Goal: Check status: Check status

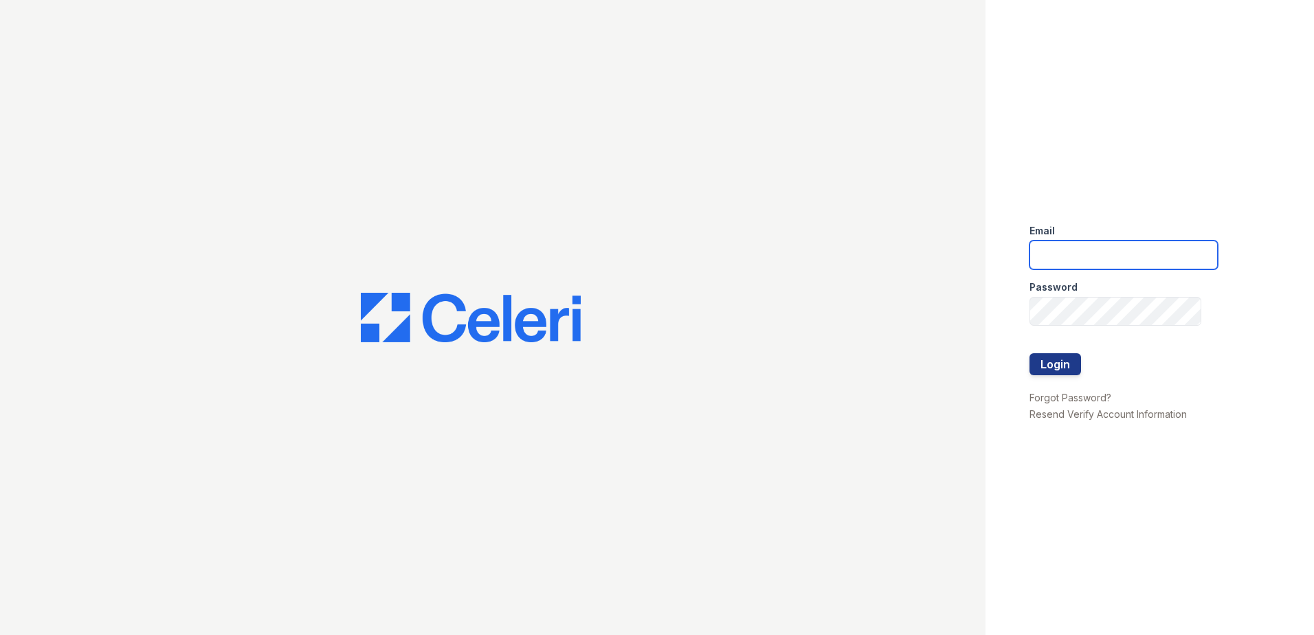
click at [1094, 257] on input "email" at bounding box center [1123, 254] width 188 height 29
type input "arrivecrofton@trinity-pm.com"
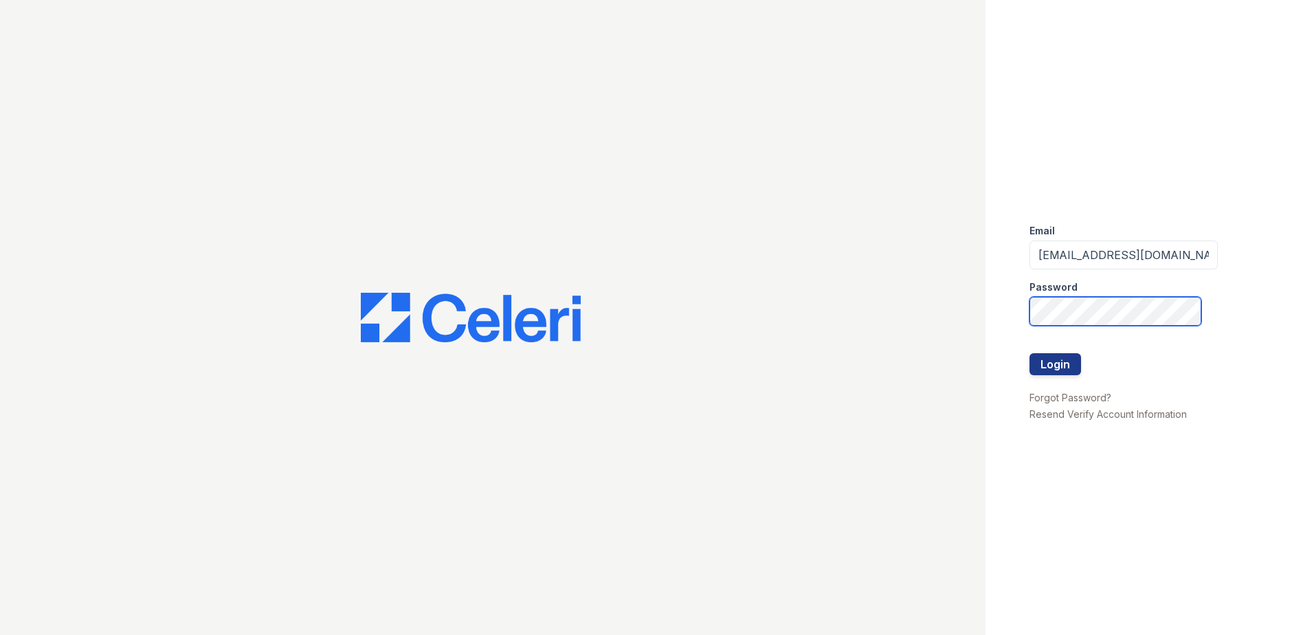
click at [1029, 353] on button "Login" at bounding box center [1055, 364] width 52 height 22
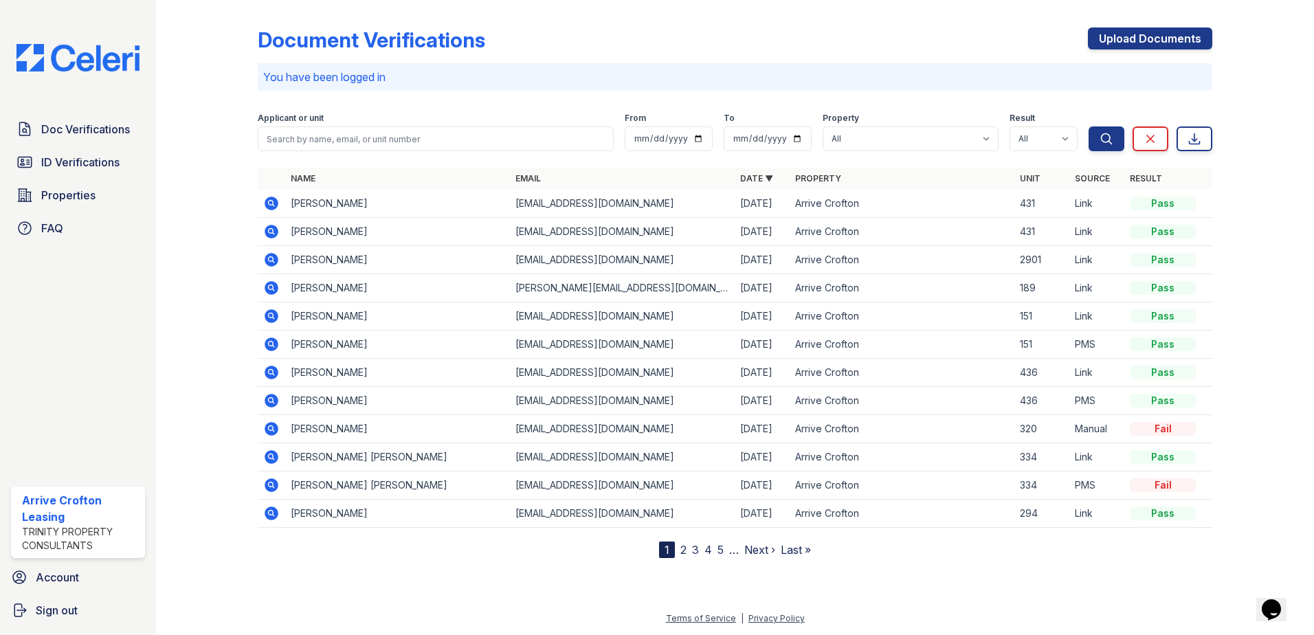
click at [276, 315] on icon at bounding box center [272, 316] width 14 height 14
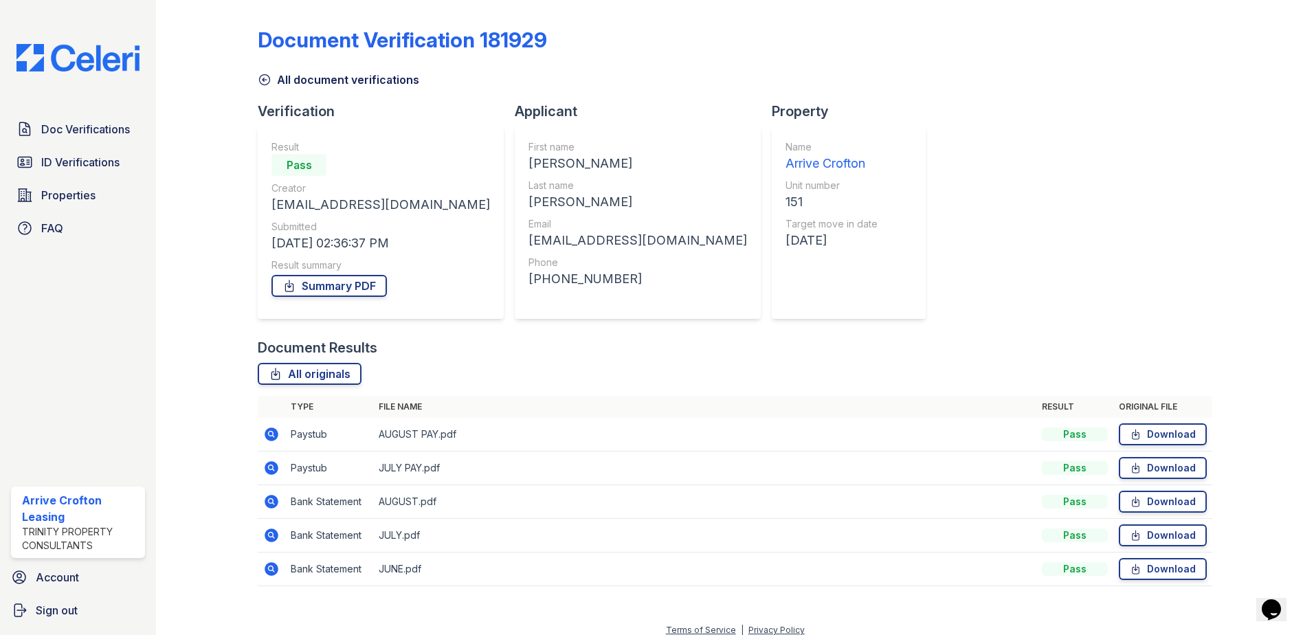
click at [269, 435] on icon at bounding box center [270, 432] width 3 height 3
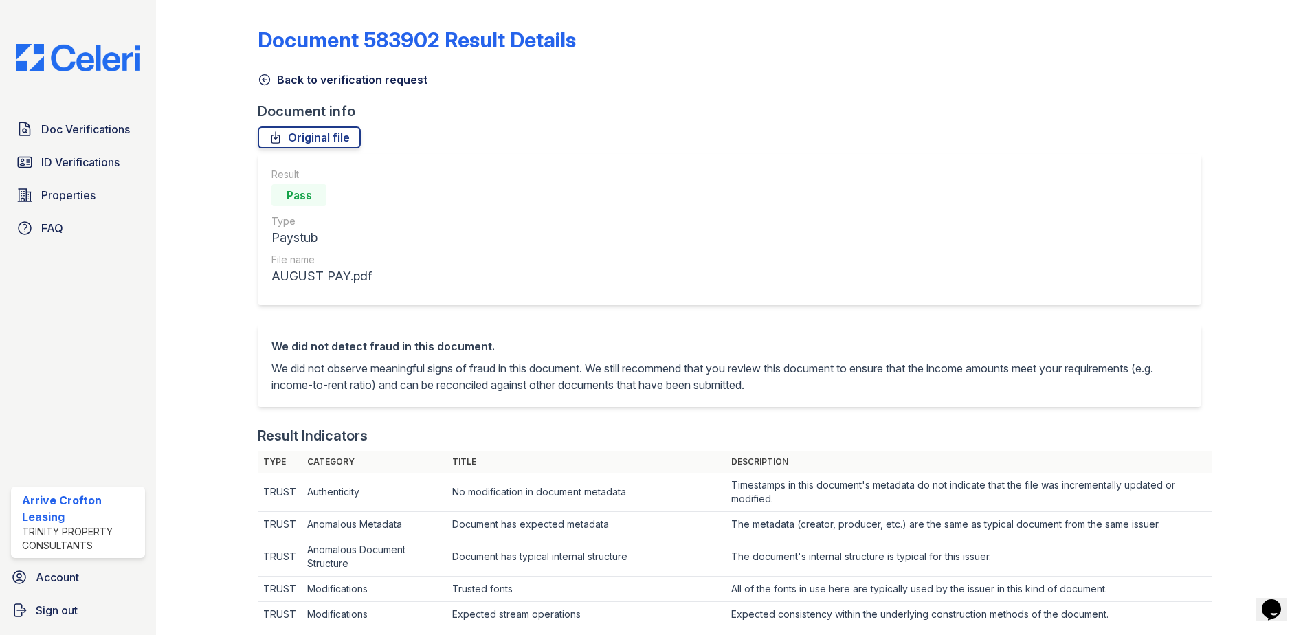
click at [265, 80] on icon at bounding box center [265, 80] width 14 height 14
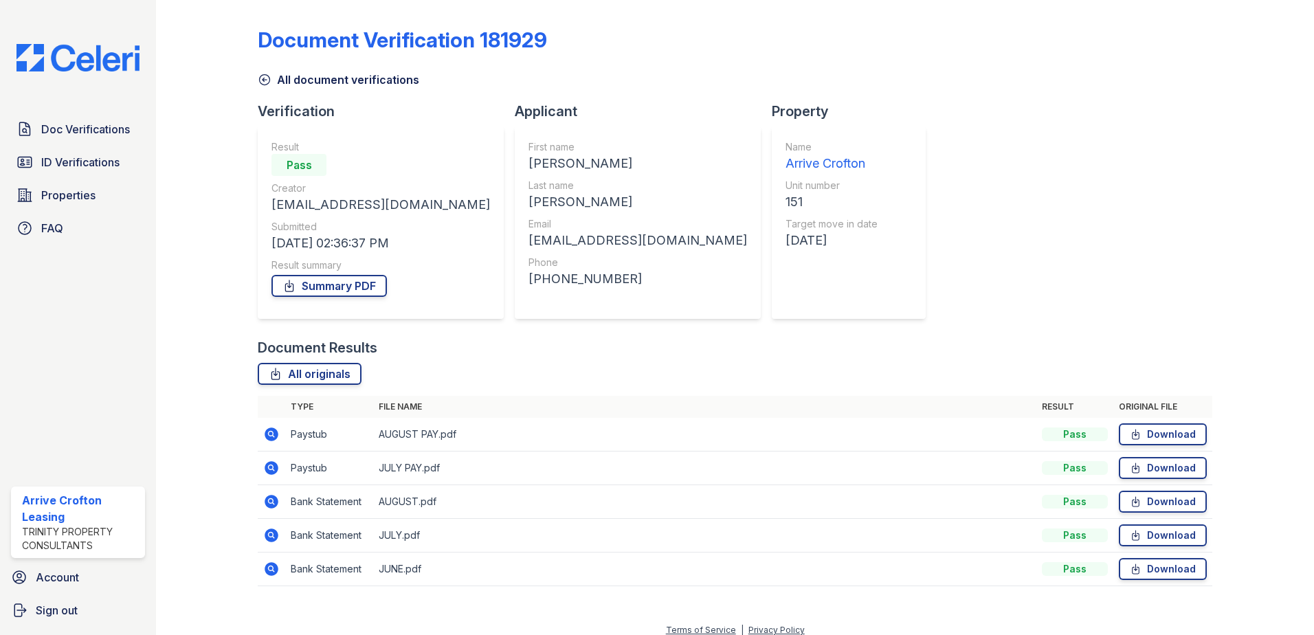
click at [276, 467] on icon at bounding box center [272, 468] width 14 height 14
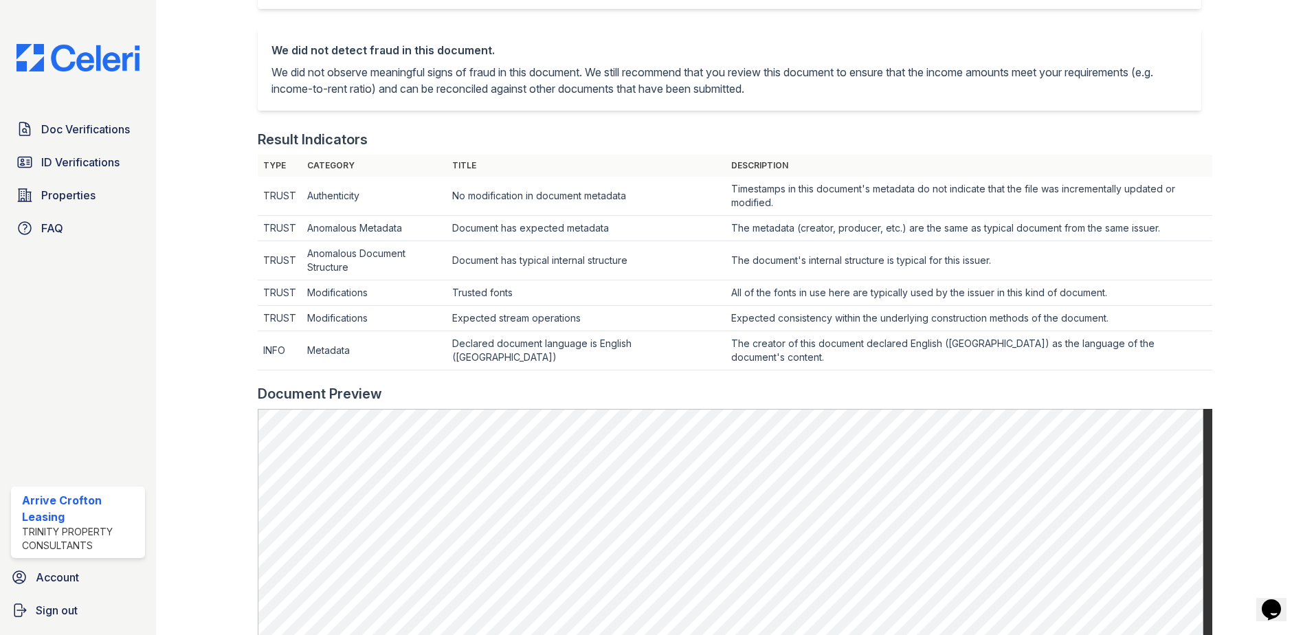
scroll to position [550, 0]
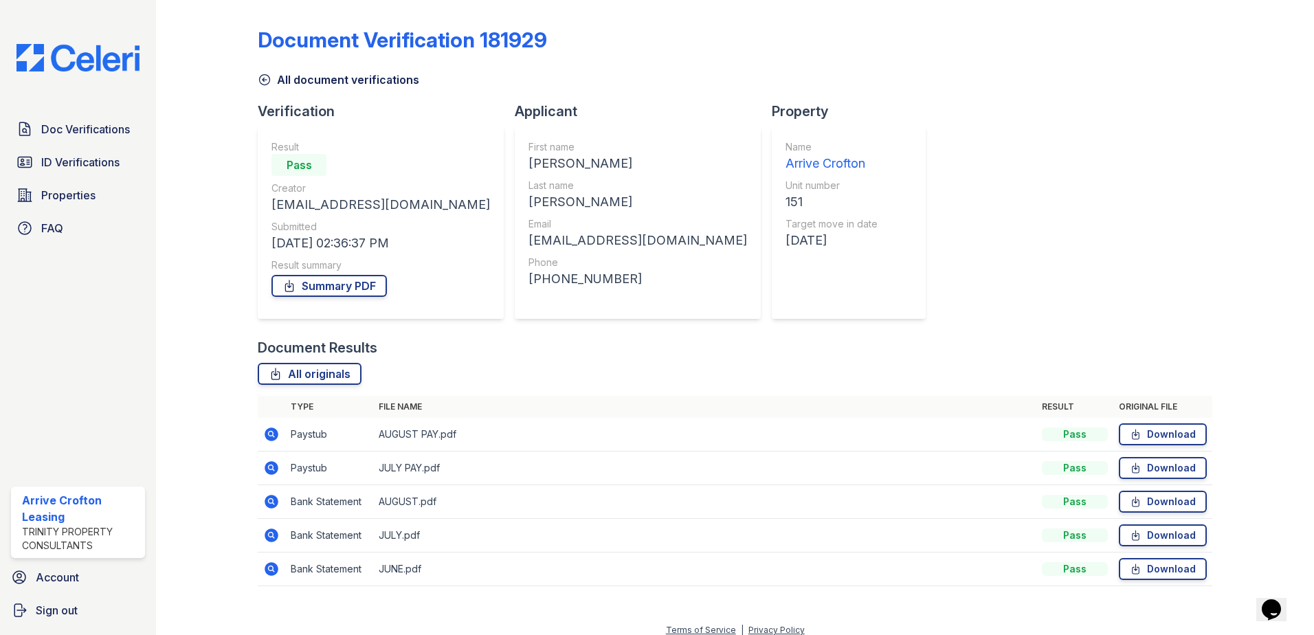
click at [273, 434] on icon at bounding box center [271, 434] width 16 height 16
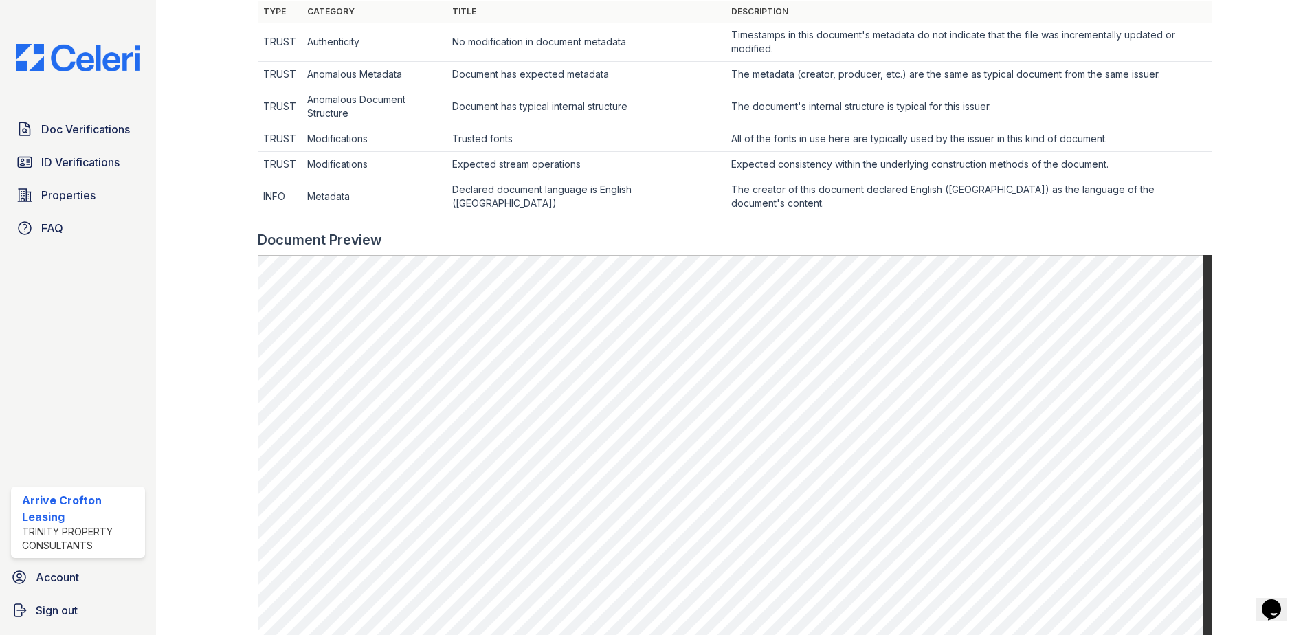
scroll to position [550, 0]
